Goal: Task Accomplishment & Management: Manage account settings

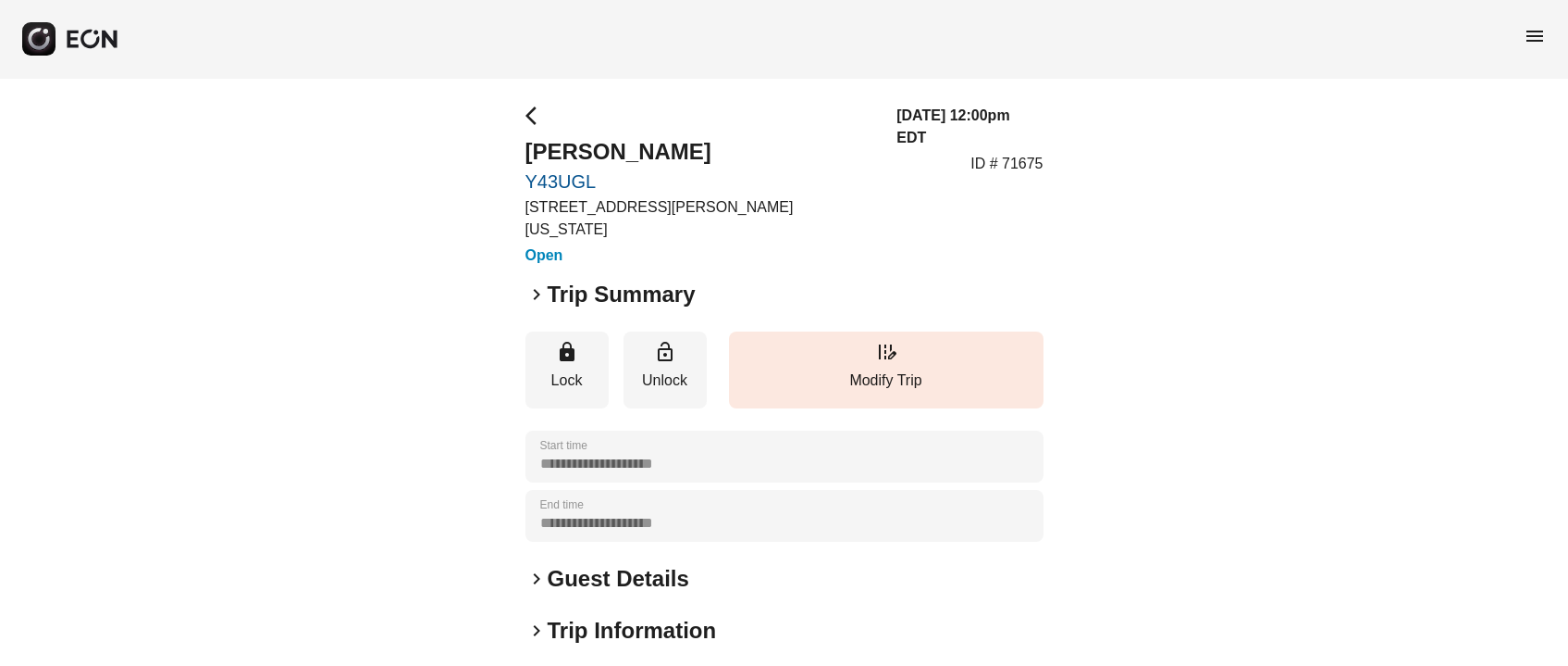
scroll to position [138, 0]
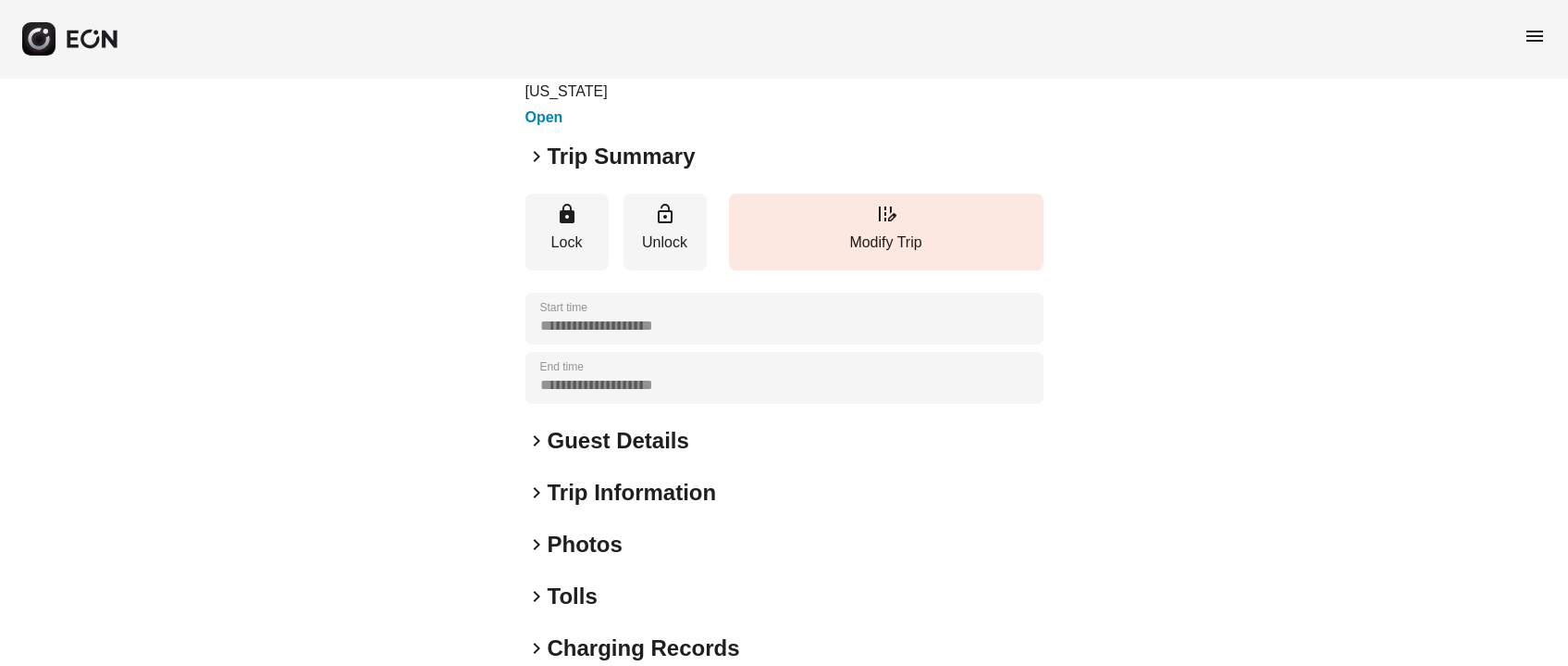
click at [612, 426] on h2 "Guest Details" at bounding box center [618, 441] width 142 height 30
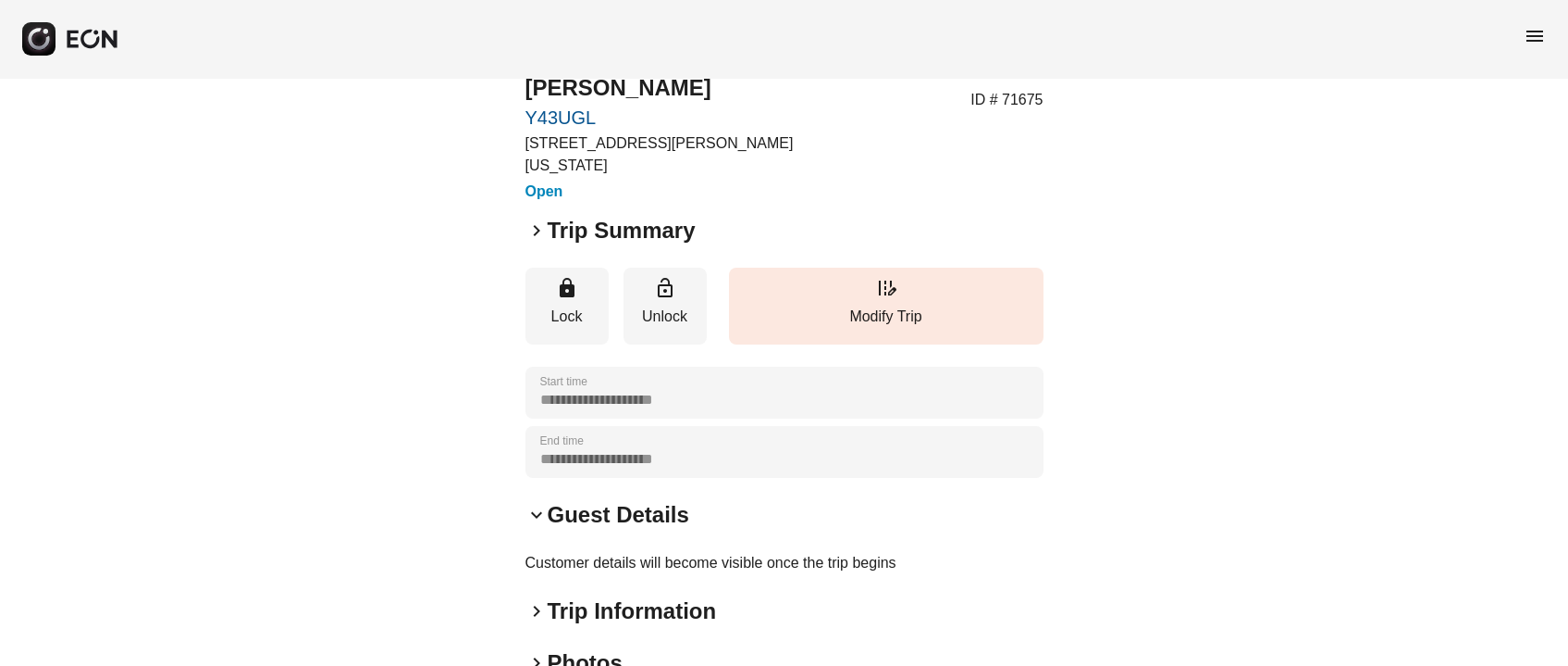
scroll to position [0, 0]
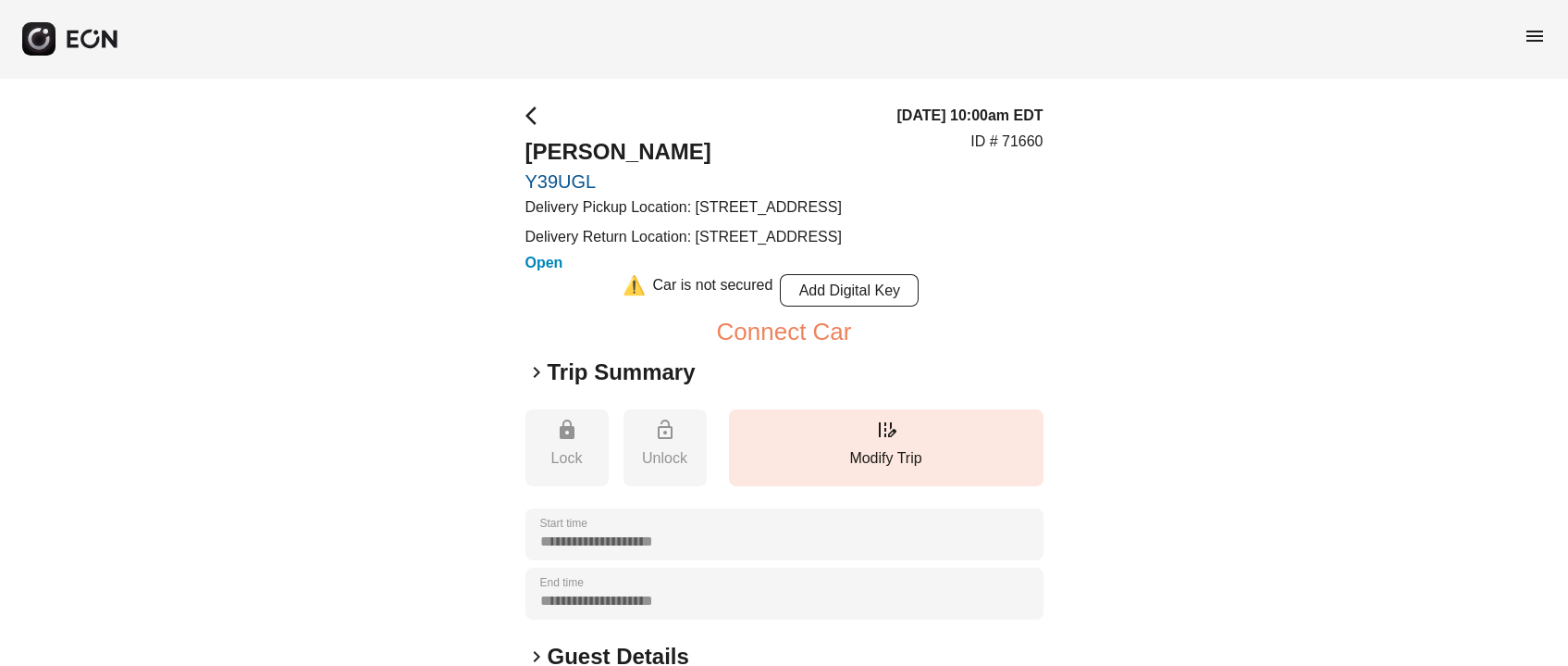
click at [740, 204] on p "Delivery Pickup Location: [STREET_ADDRESS]" at bounding box center [684, 208] width 316 height 23
click at [653, 219] on p "Delivery Pickup Location: [STREET_ADDRESS]" at bounding box center [684, 208] width 316 height 23
drag, startPoint x: 691, startPoint y: 203, endPoint x: 718, endPoint y: 225, distance: 34.8
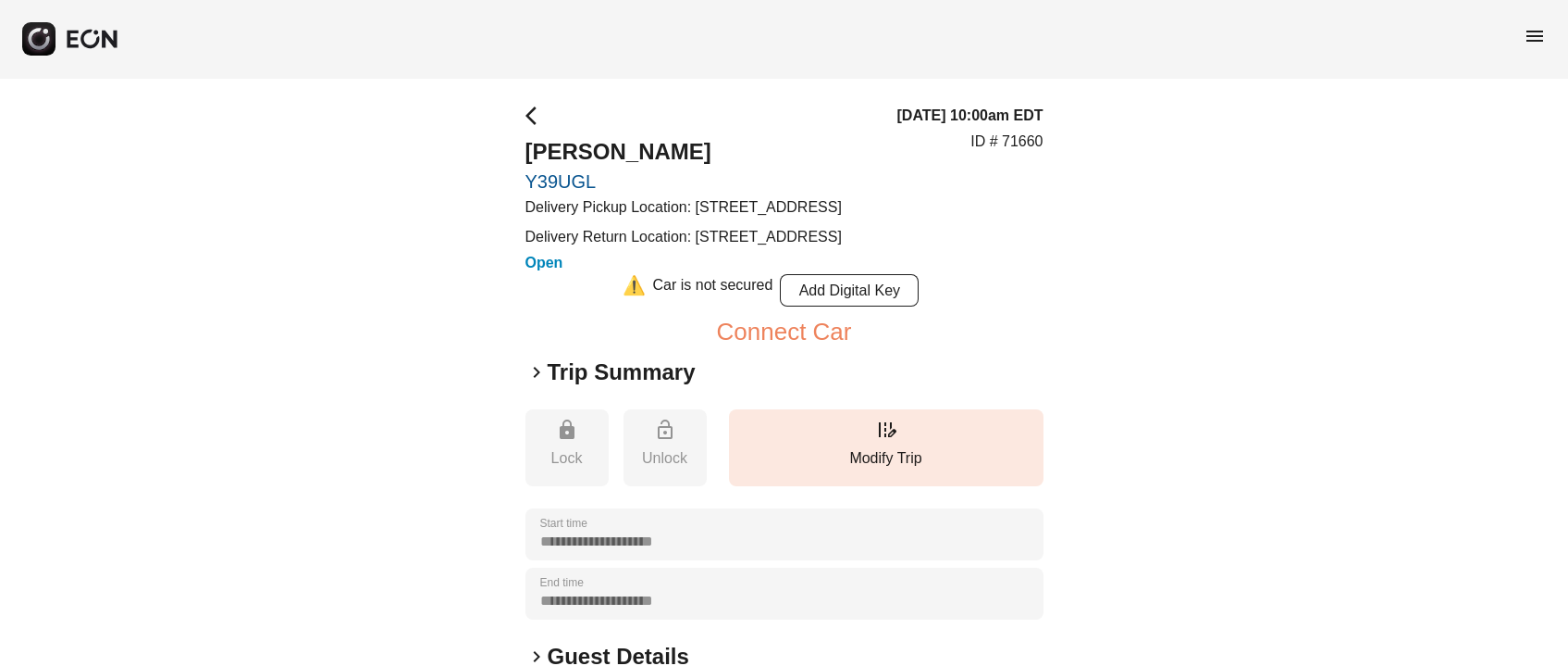
click at [718, 219] on p "Delivery Pickup Location: [STREET_ADDRESS]" at bounding box center [684, 208] width 316 height 23
copy p "[STREET_ADDRESS]"
